Goal: Information Seeking & Learning: Learn about a topic

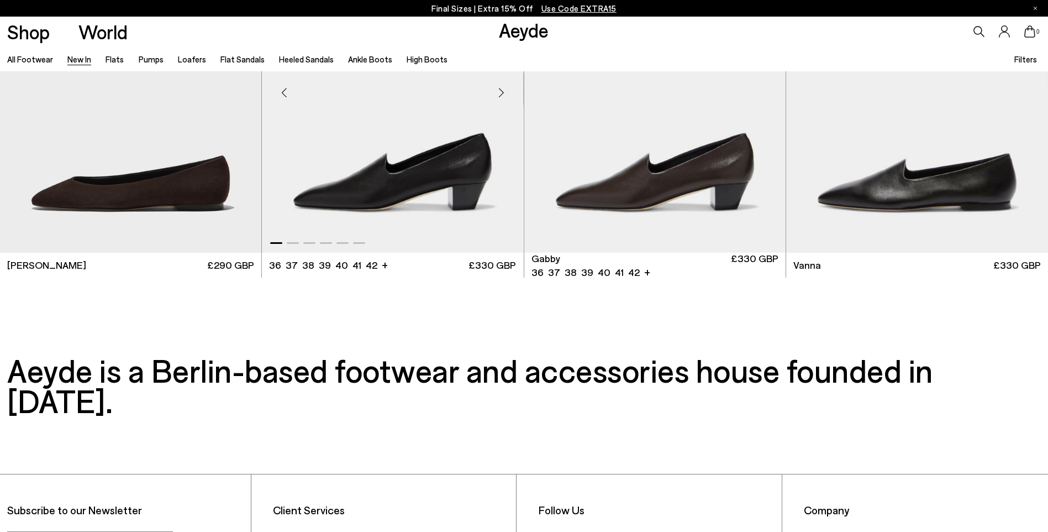
scroll to position [1745, 0]
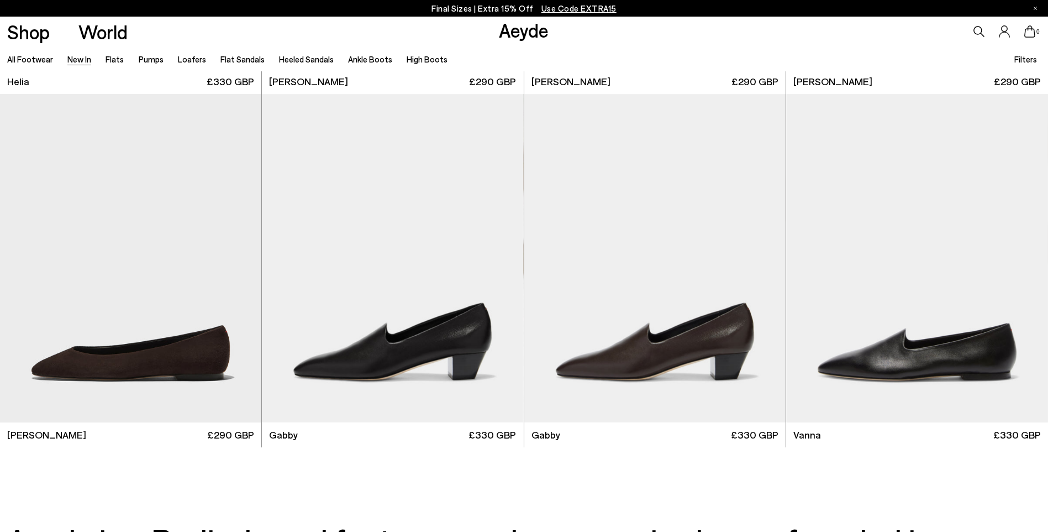
click at [974, 31] on icon at bounding box center [979, 31] width 11 height 11
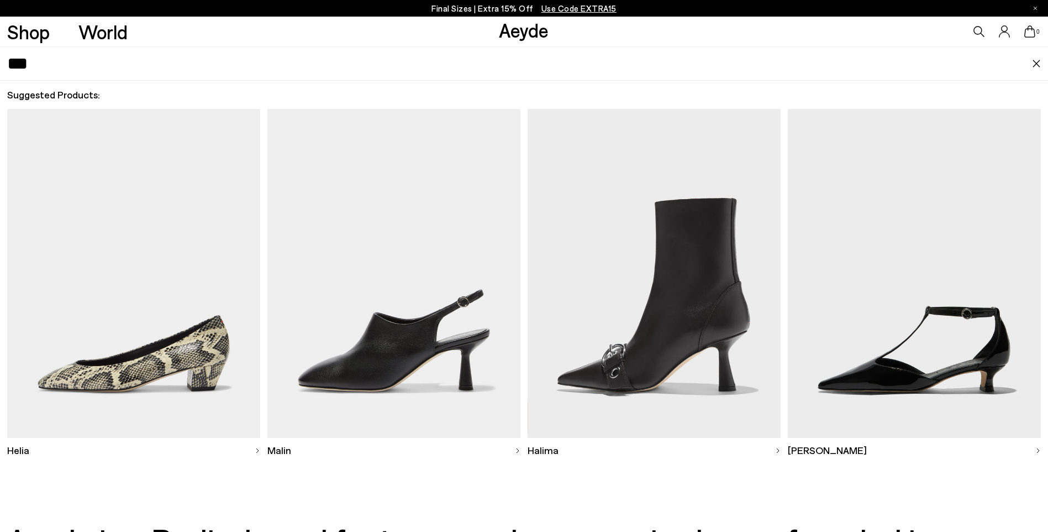
type input "***"
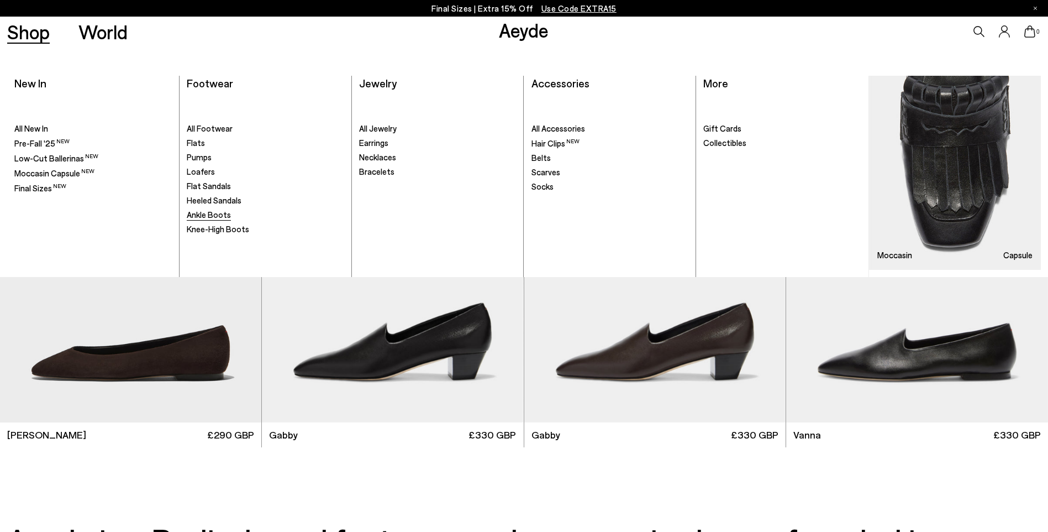
click at [217, 211] on span "Ankle Boots" at bounding box center [209, 214] width 44 height 10
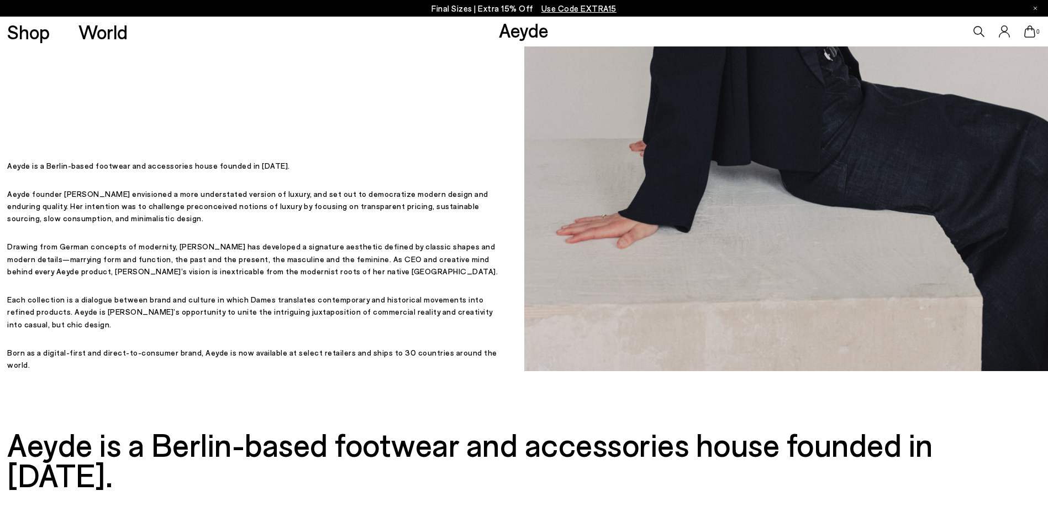
scroll to position [387, 0]
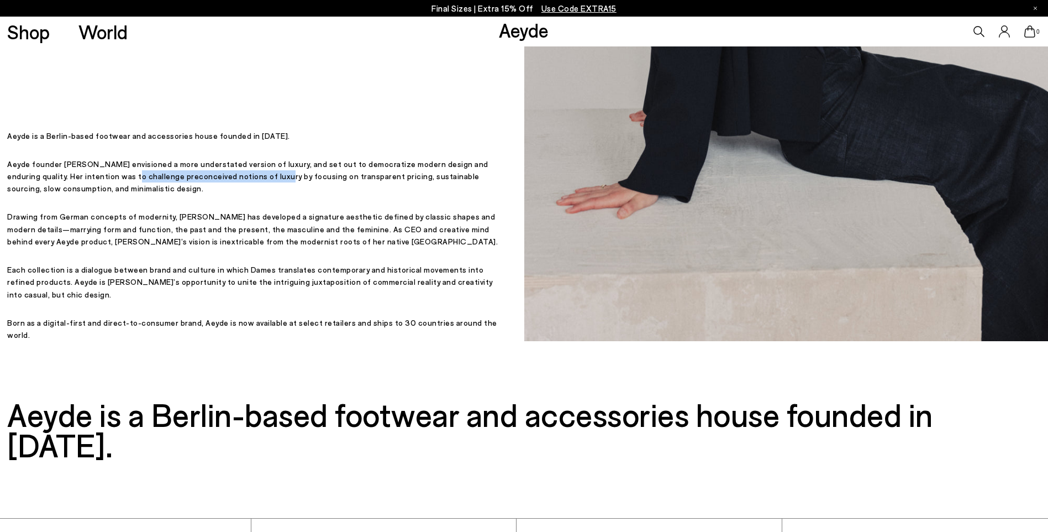
drag, startPoint x: 107, startPoint y: 205, endPoint x: 250, endPoint y: 212, distance: 142.7
click at [250, 195] on p "Aeyde founder Luisa Dames envisioned a more understated version of luxury, and …" at bounding box center [254, 176] width 494 height 37
copy p "challenge preconceived notions of luxury"
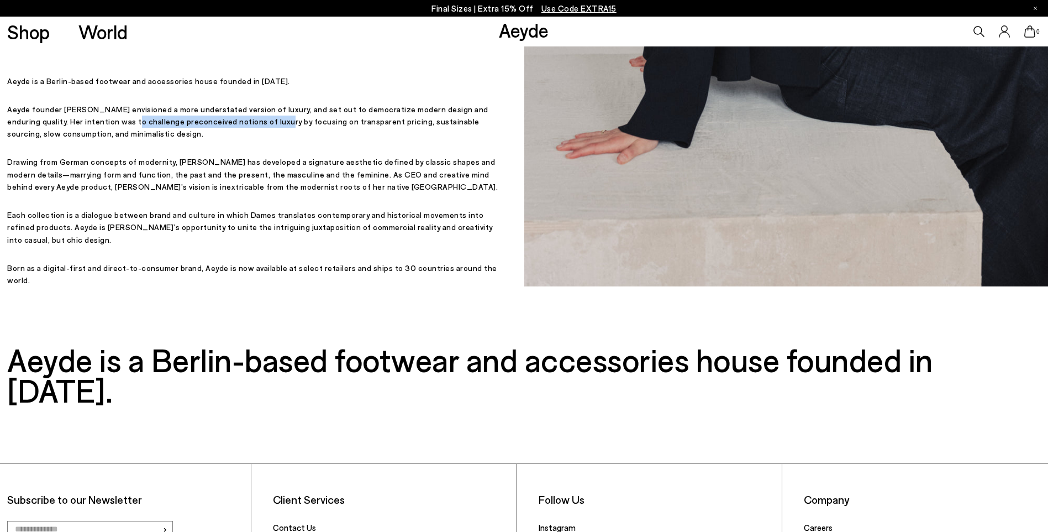
scroll to position [442, 0]
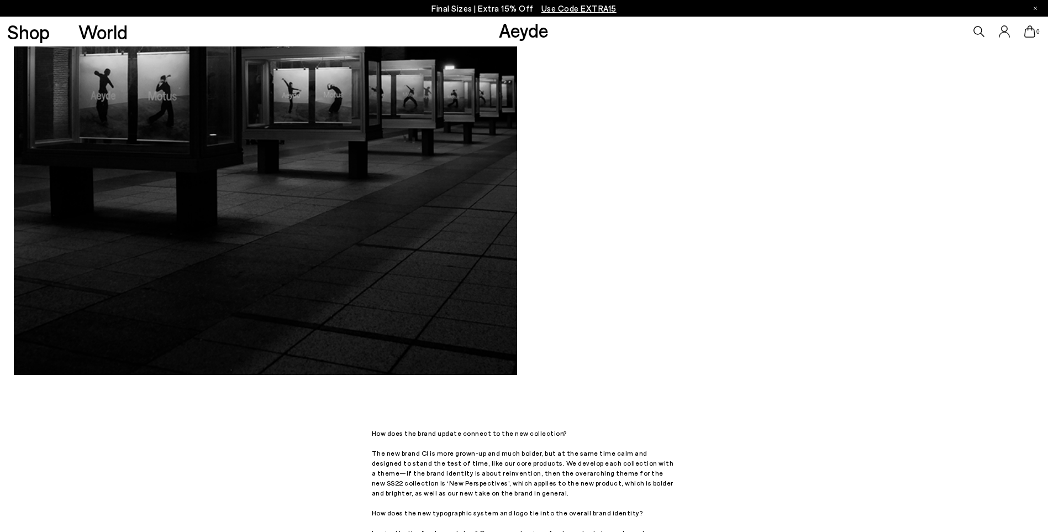
scroll to position [1105, 0]
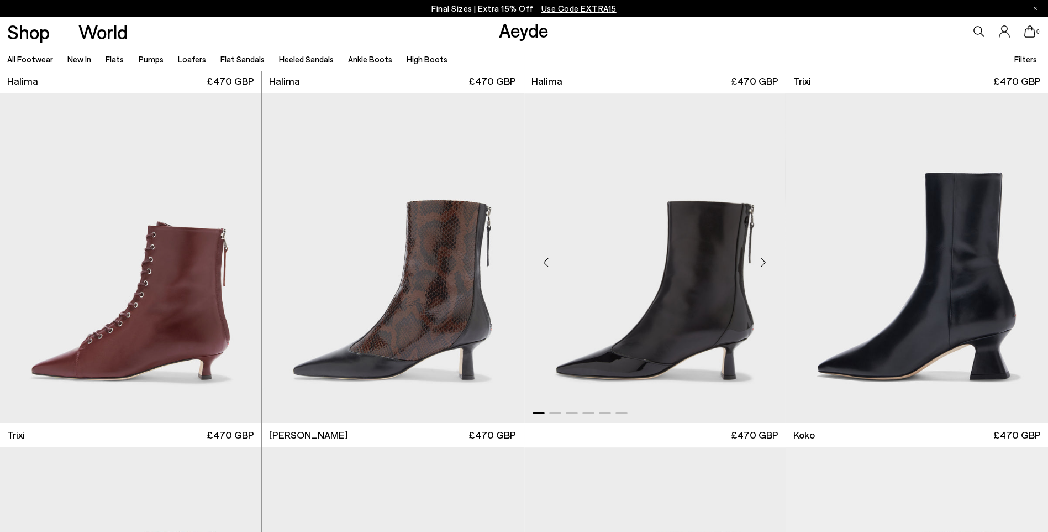
scroll to position [387, 0]
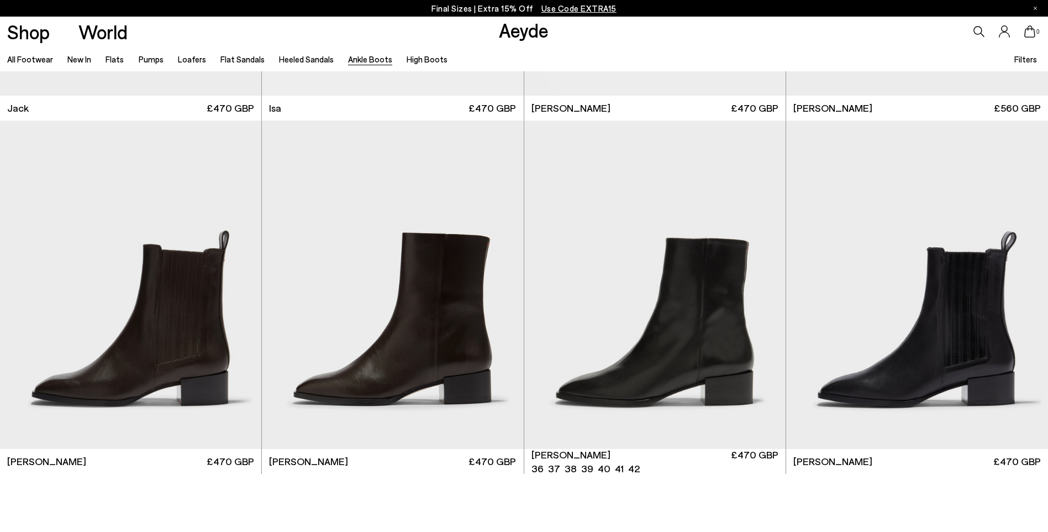
scroll to position [2707, 0]
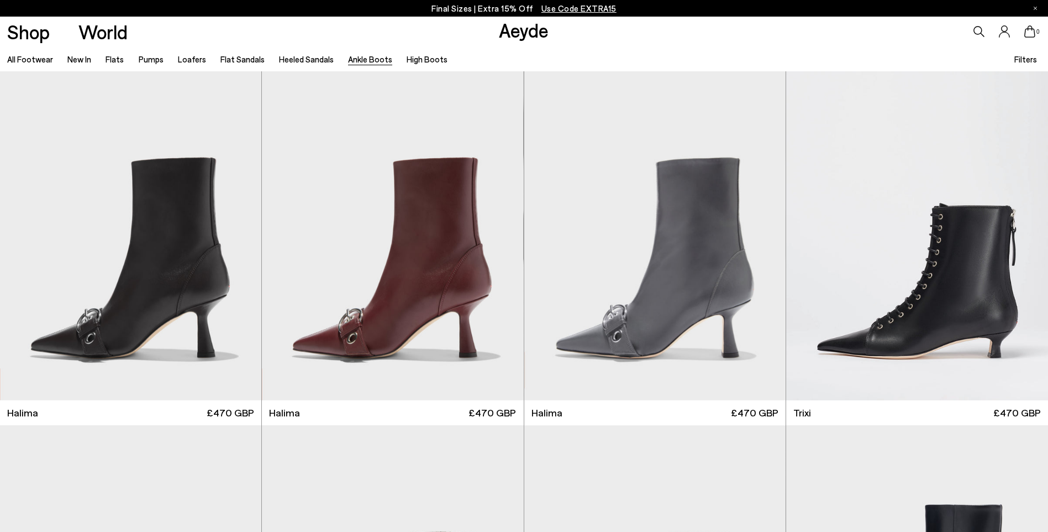
scroll to position [2707, 0]
